Goal: Transaction & Acquisition: Purchase product/service

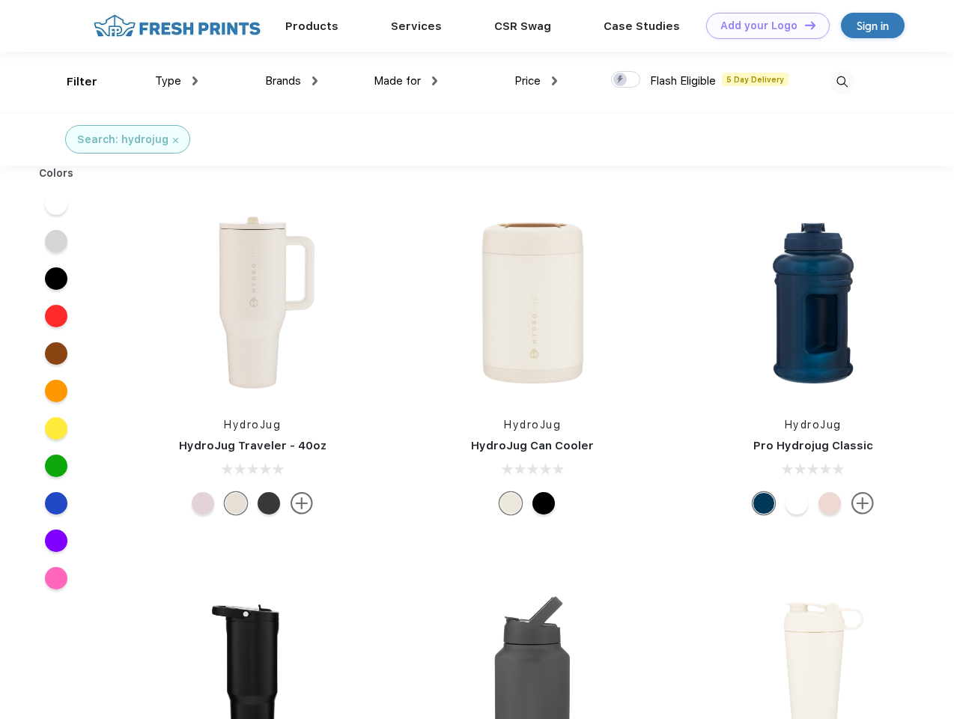
scroll to position [1, 0]
click at [762, 25] on link "Add your Logo Design Tool" at bounding box center [768, 26] width 124 height 26
click at [0, 0] on div "Design Tool" at bounding box center [0, 0] width 0 height 0
click at [803, 25] on link "Add your Logo Design Tool" at bounding box center [768, 26] width 124 height 26
click at [72, 82] on div "Filter" at bounding box center [82, 81] width 31 height 17
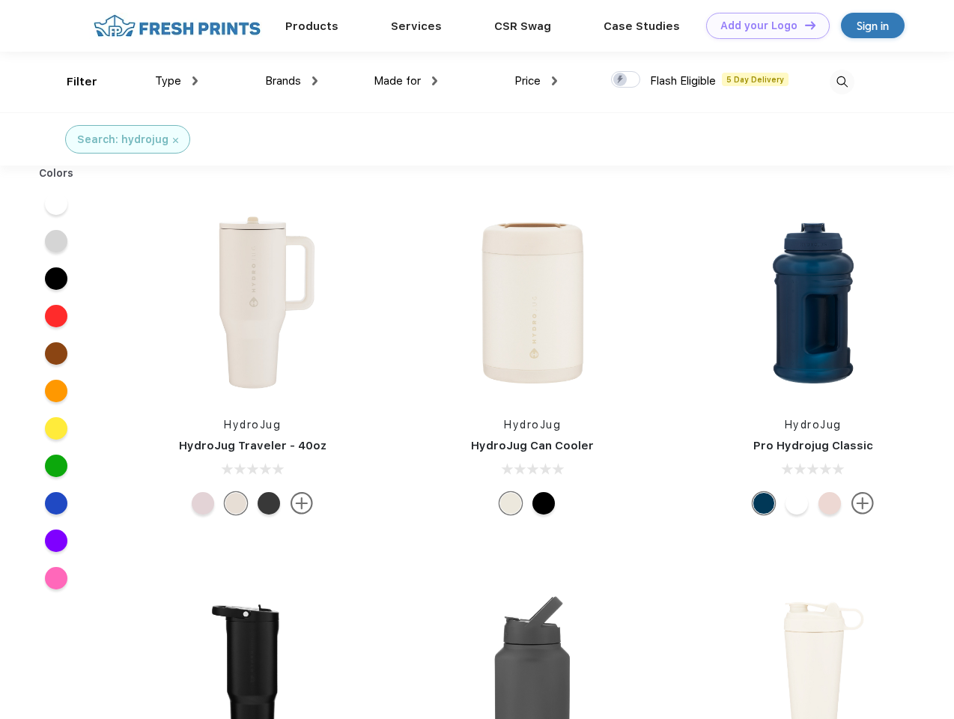
click at [177, 81] on span "Type" at bounding box center [168, 80] width 26 height 13
click at [291, 81] on span "Brands" at bounding box center [283, 80] width 36 height 13
click at [406, 81] on span "Made for" at bounding box center [397, 80] width 47 height 13
click at [536, 81] on span "Price" at bounding box center [527, 80] width 26 height 13
click at [626, 80] on div at bounding box center [625, 79] width 29 height 16
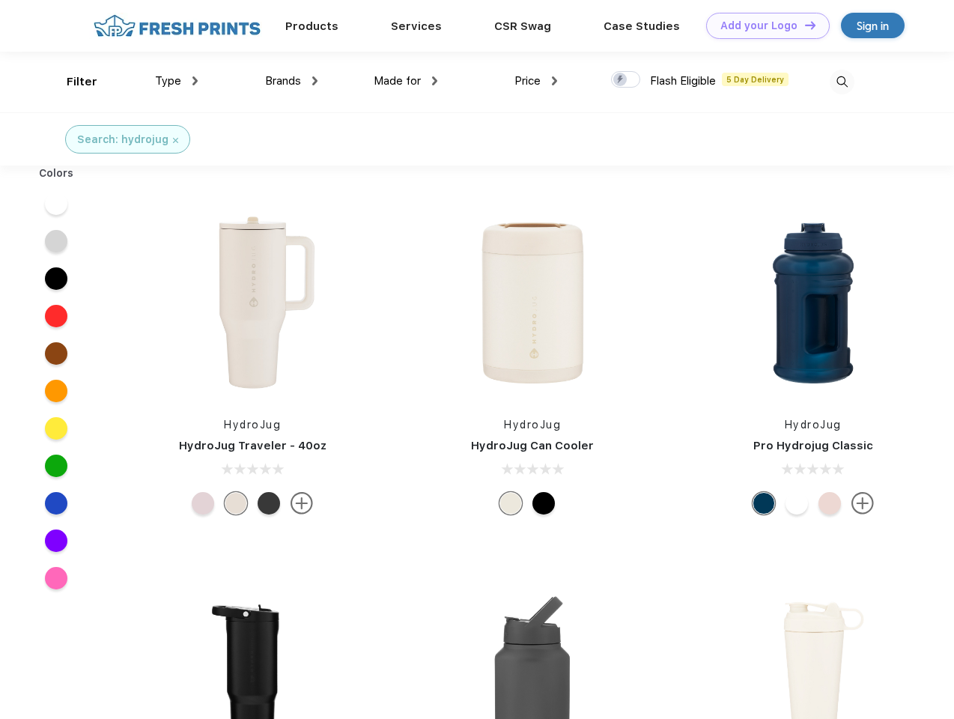
click at [621, 80] on input "checkbox" at bounding box center [616, 75] width 10 height 10
click at [842, 82] on img at bounding box center [842, 82] width 25 height 25
